Goal: Task Accomplishment & Management: Manage account settings

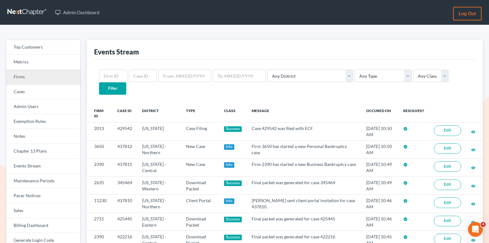
click at [51, 77] on link "Firms" at bounding box center [43, 77] width 74 height 15
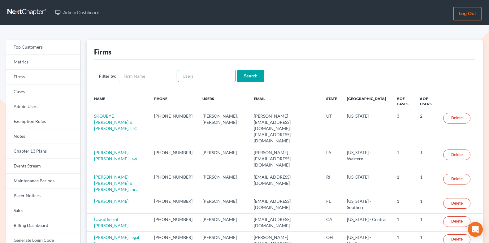
click at [199, 76] on input "text" at bounding box center [207, 76] width 58 height 12
paste input "[PERSON_NAME][EMAIL_ADDRESS][DOMAIN_NAME]"
type input "[PERSON_NAME][EMAIL_ADDRESS][DOMAIN_NAME]"
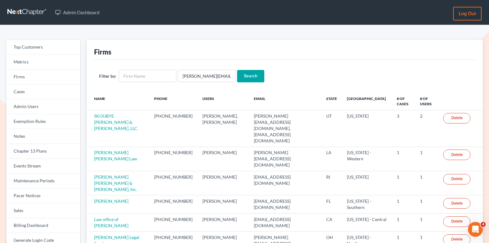
click at [249, 76] on input "Search" at bounding box center [250, 76] width 27 height 12
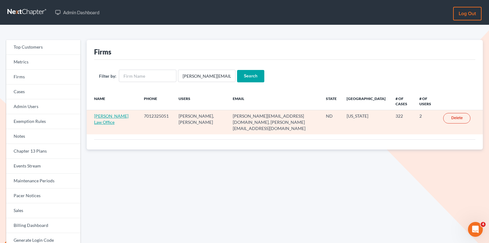
click at [102, 121] on link "Cheryl Bergian Law Office" at bounding box center [111, 118] width 34 height 11
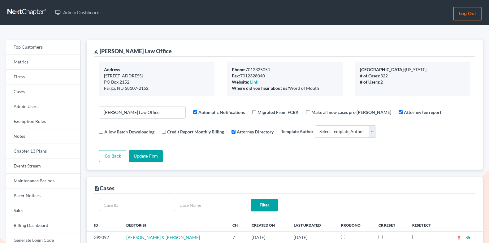
select select
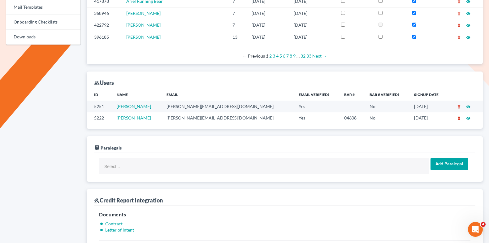
scroll to position [317, 0]
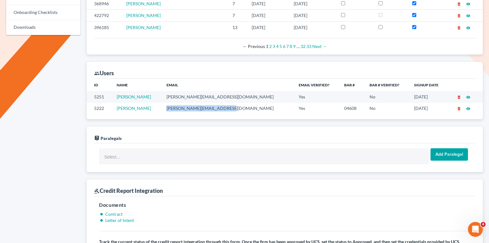
drag, startPoint x: 237, startPoint y: 106, endPoint x: 171, endPoint y: 105, distance: 65.3
click at [171, 106] on td "cheryl@cherylbergianlaw.com" at bounding box center [228, 108] width 132 height 11
copy td "cheryl@cherylbergianlaw.com"
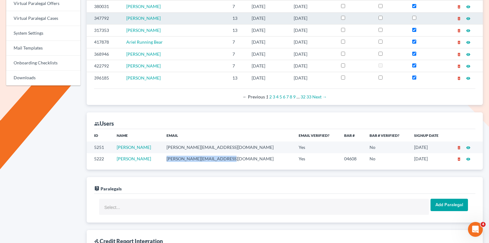
scroll to position [0, 0]
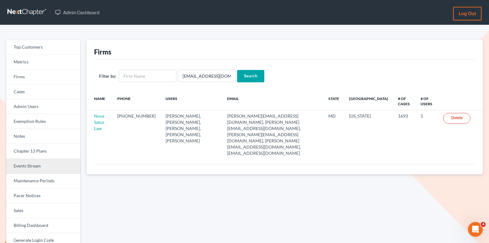
click at [29, 167] on link "Events Stream" at bounding box center [43, 166] width 74 height 15
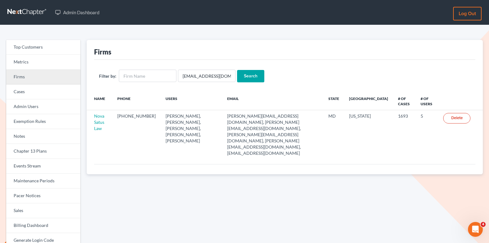
click at [27, 72] on link "Firms" at bounding box center [43, 77] width 74 height 15
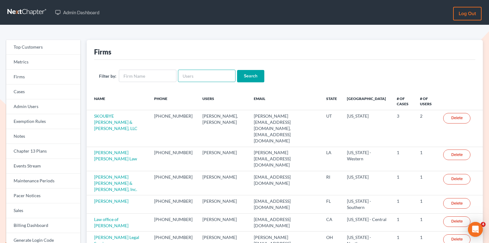
click at [186, 78] on input "text" at bounding box center [207, 76] width 58 height 12
paste input "[EMAIL_ADDRESS][DOMAIN_NAME]"
type input "[EMAIL_ADDRESS][DOMAIN_NAME]"
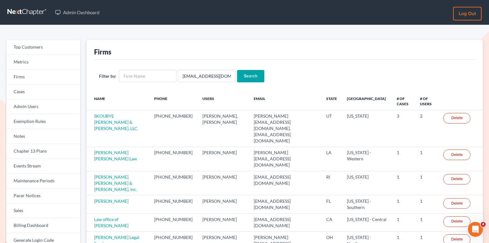
click at [244, 78] on input "Search" at bounding box center [250, 76] width 27 height 12
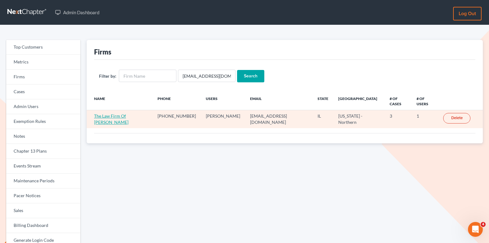
click at [120, 113] on link "The Law Firm Of [PERSON_NAME]" at bounding box center [111, 118] width 34 height 11
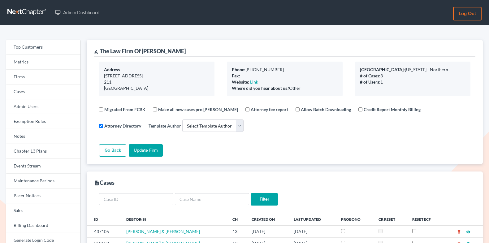
select select
click at [41, 78] on link "Firms" at bounding box center [43, 77] width 74 height 15
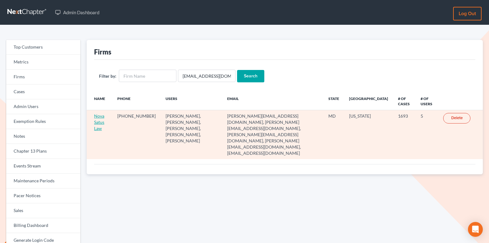
click at [98, 124] on link "Nova Satus Law" at bounding box center [99, 122] width 10 height 18
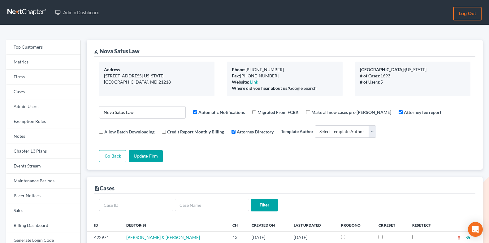
select select
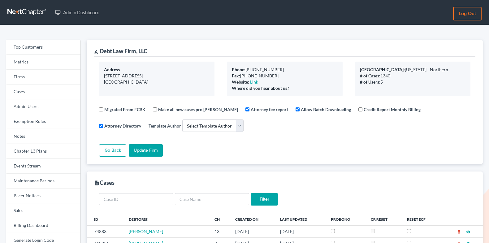
select select
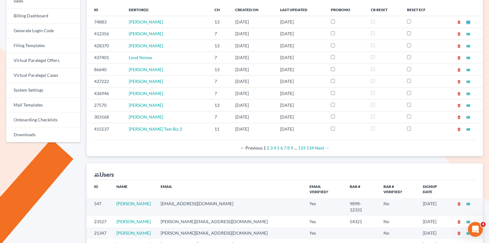
scroll to position [203, 0]
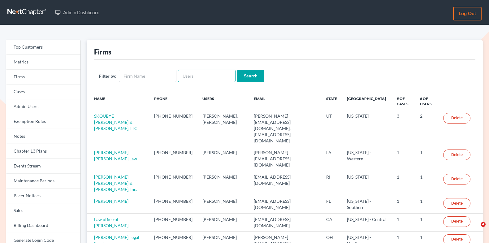
click at [193, 77] on input "text" at bounding box center [207, 76] width 58 height 12
paste input "[PERSON_NAME][EMAIL_ADDRESS][DOMAIN_NAME]"
type input "[PERSON_NAME][EMAIL_ADDRESS][DOMAIN_NAME]"
click at [245, 79] on input "Search" at bounding box center [250, 76] width 27 height 12
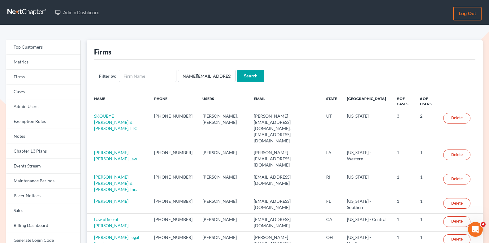
scroll to position [0, 0]
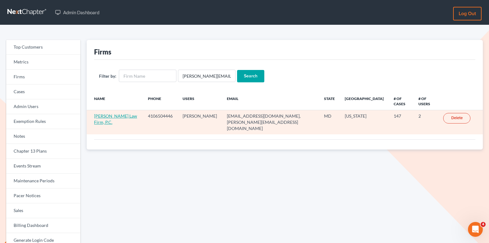
click at [118, 117] on link "Chambers Law Firm, P.C." at bounding box center [115, 118] width 43 height 11
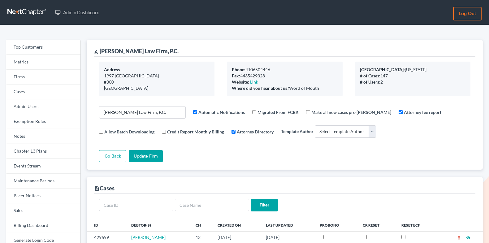
select select
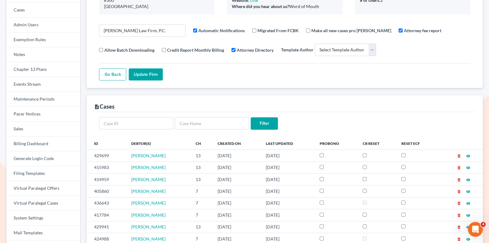
scroll to position [89, 0]
